Goal: Task Accomplishment & Management: Complete application form

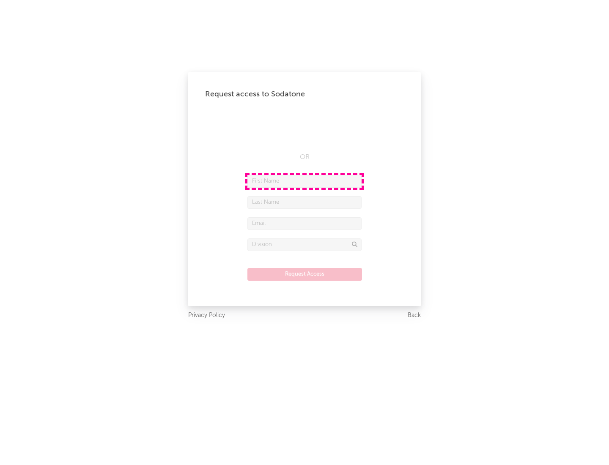
click at [304, 181] on input "text" at bounding box center [304, 181] width 114 height 13
type input "[PERSON_NAME]"
click at [304, 202] on input "text" at bounding box center [304, 202] width 114 height 13
type input "[PERSON_NAME]"
click at [304, 223] on input "text" at bounding box center [304, 223] width 114 height 13
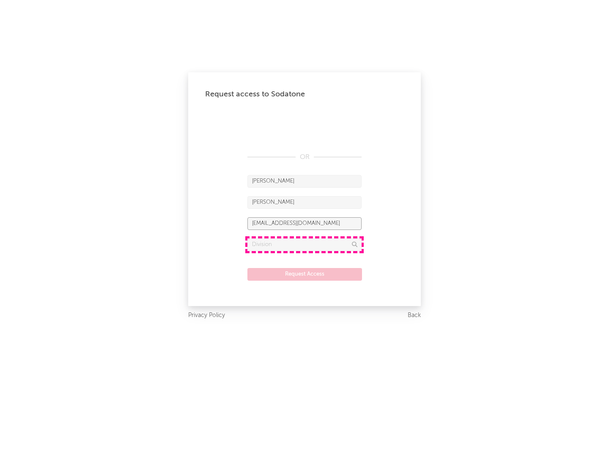
type input "[EMAIL_ADDRESS][DOMAIN_NAME]"
click at [304, 244] on input "text" at bounding box center [304, 244] width 114 height 13
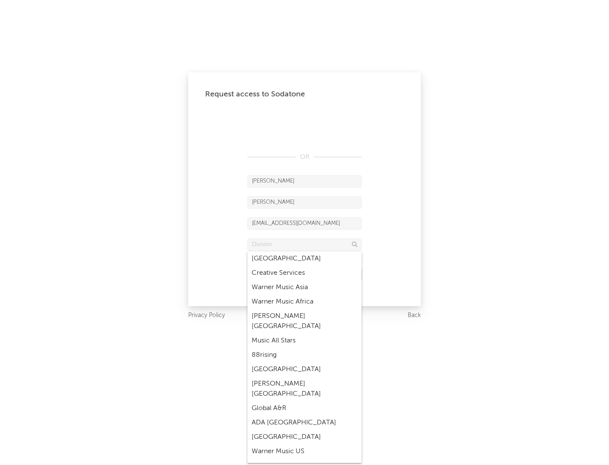
click at [304, 334] on div "Music All Stars" at bounding box center [304, 341] width 114 height 14
type input "Music All Stars"
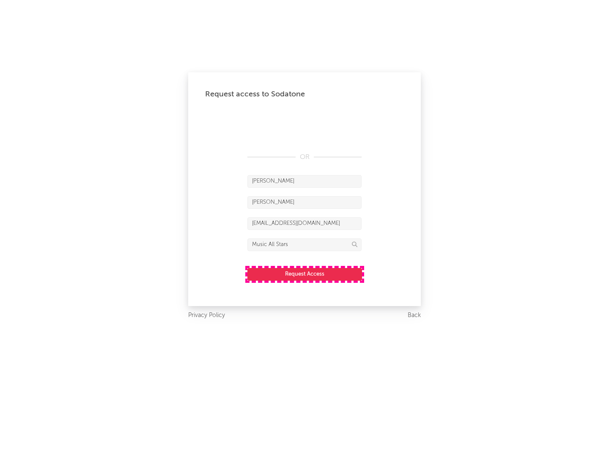
click at [304, 274] on button "Request Access" at bounding box center [304, 274] width 115 height 13
